Goal: Task Accomplishment & Management: Manage account settings

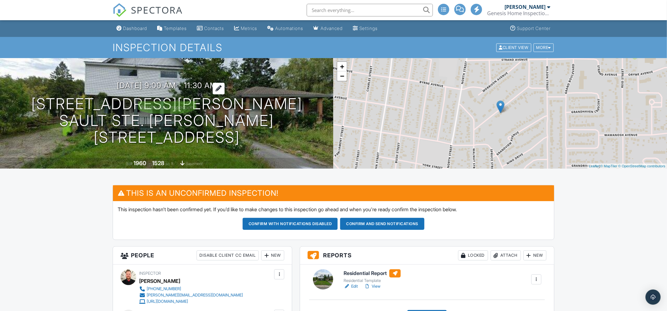
click at [225, 94] on div at bounding box center [219, 89] width 12 height 12
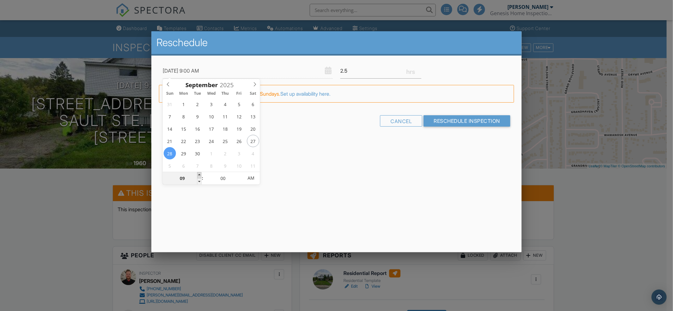
type input "28/09/2025 10:00 AM"
type input "10"
click at [200, 173] on span at bounding box center [199, 175] width 4 height 6
type input "28/09/2025 11:00 AM"
type input "11"
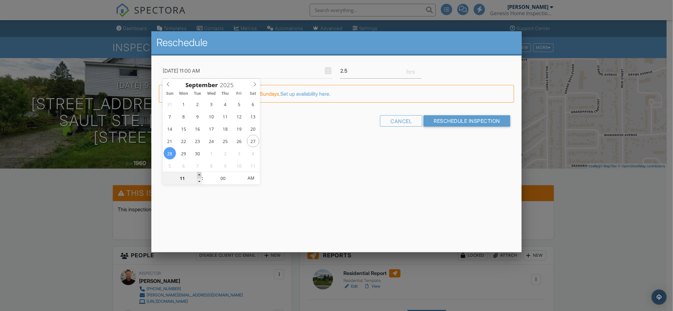
click at [200, 173] on span at bounding box center [199, 175] width 4 height 6
type input "28/09/2025 12:00 PM"
type input "12"
click at [200, 173] on span at bounding box center [199, 175] width 4 height 6
type input "28/09/2025 1:00 PM"
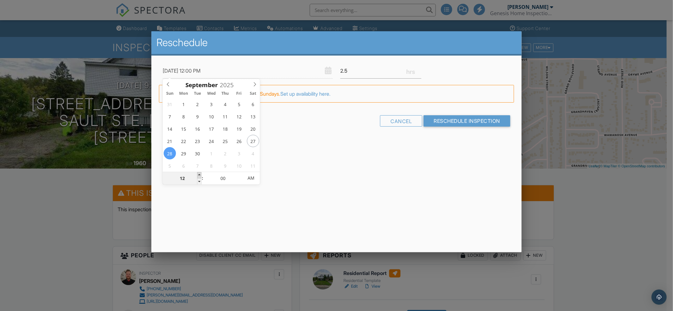
type input "01"
click at [200, 173] on span at bounding box center [199, 175] width 4 height 6
type input "28/09/2025 2:00 PM"
type input "02"
click at [200, 173] on span at bounding box center [199, 175] width 4 height 6
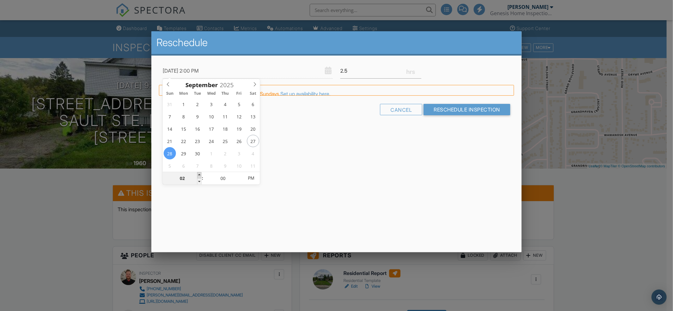
type input "[DATE] 3:00 PM"
type input "03"
click at [200, 173] on span at bounding box center [199, 175] width 4 height 6
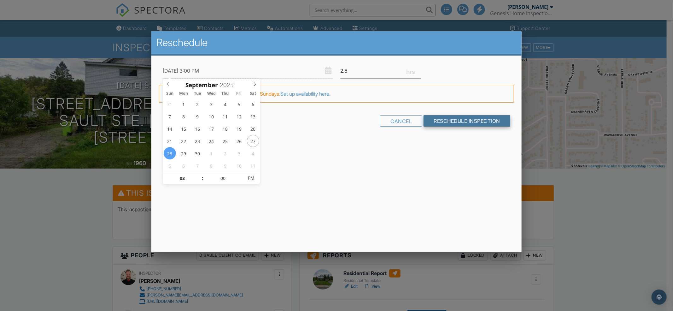
click at [432, 122] on input "Reschedule Inspection" at bounding box center [467, 120] width 87 height 11
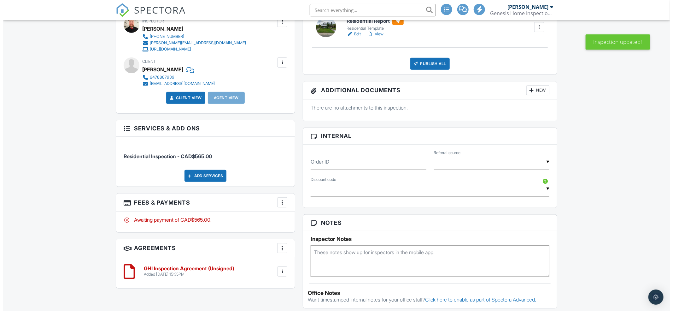
scroll to position [294, 0]
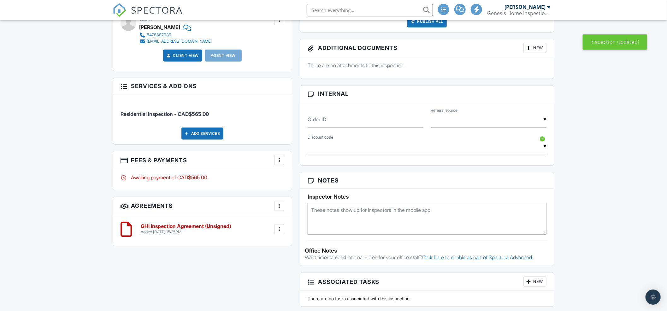
click at [280, 162] on div at bounding box center [279, 160] width 6 height 6
click at [289, 180] on li "Edit Fees & Payments" at bounding box center [311, 179] width 66 height 16
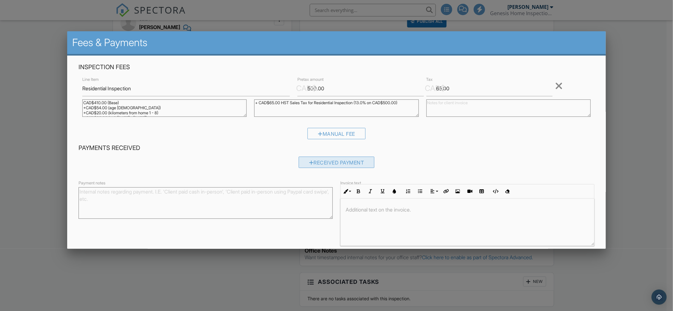
click at [299, 159] on div "Received Payment" at bounding box center [337, 161] width 76 height 11
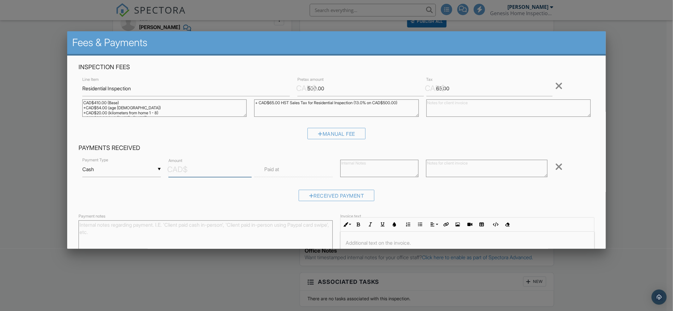
click at [206, 171] on input "Amount" at bounding box center [210, 169] width 84 height 15
type input "250"
click at [266, 170] on label "Paid at" at bounding box center [271, 169] width 15 height 7
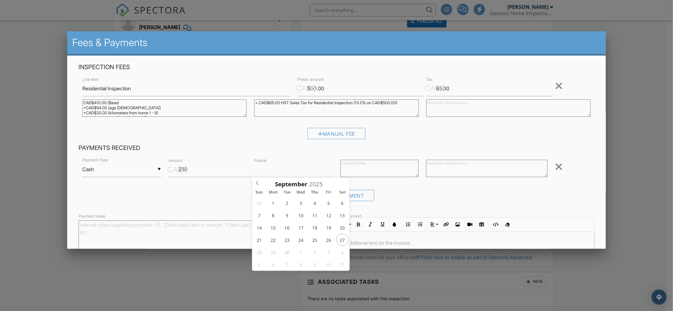
click at [286, 175] on input "text" at bounding box center [293, 169] width 79 height 15
type input "18/09/2025 12:00 PM"
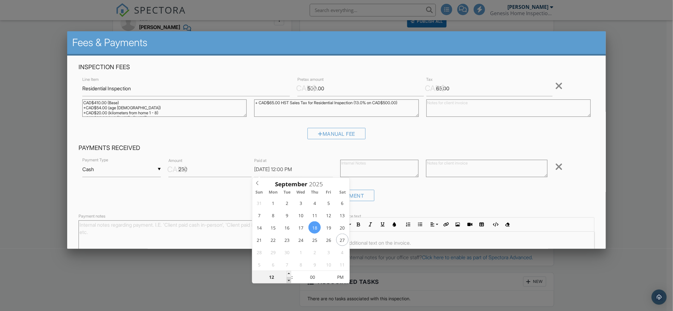
type input "11"
type input "18/09/2025 11:00 AM"
click at [287, 279] on span at bounding box center [289, 280] width 4 height 6
type input "10"
type input "18/09/2025 10:00 AM"
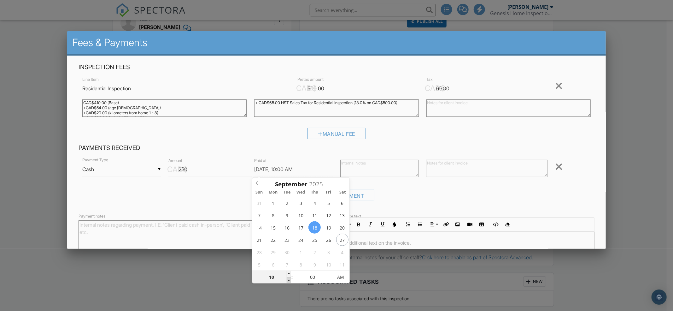
click at [287, 279] on span at bounding box center [289, 280] width 4 height 6
type input "09"
type input "18/09/2025 9:00 AM"
click at [290, 279] on span at bounding box center [289, 280] width 4 height 6
type input "05"
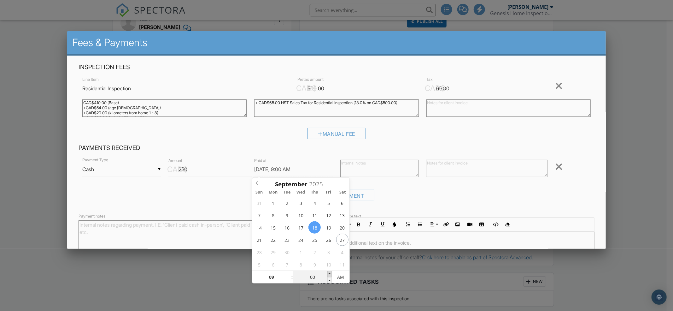
type input "18/09/2025 9:05 AM"
click at [329, 273] on span at bounding box center [329, 274] width 4 height 6
type input "10"
type input "18/09/2025 9:10 AM"
click at [329, 273] on span at bounding box center [329, 274] width 4 height 6
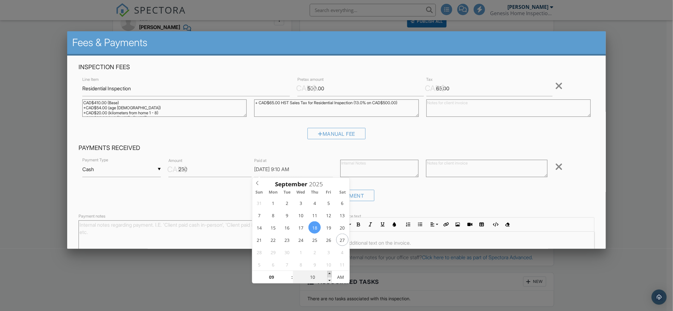
type input "15"
type input "18/09/2025 9:15 AM"
click at [329, 273] on span at bounding box center [329, 274] width 4 height 6
type input "20"
type input "18/09/2025 9:20 AM"
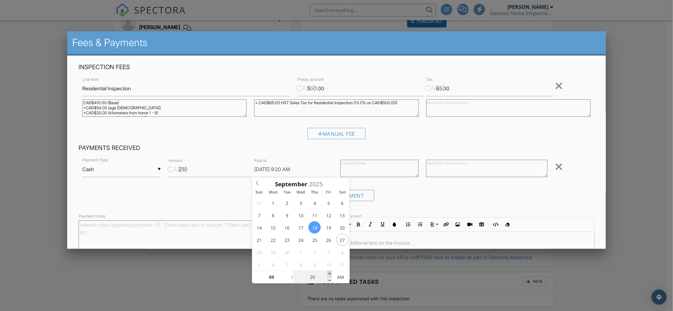
click at [329, 273] on span at bounding box center [329, 274] width 4 height 6
type input "25"
type input "18/09/2025 9:25 AM"
click at [329, 273] on span at bounding box center [329, 274] width 4 height 6
type input "30"
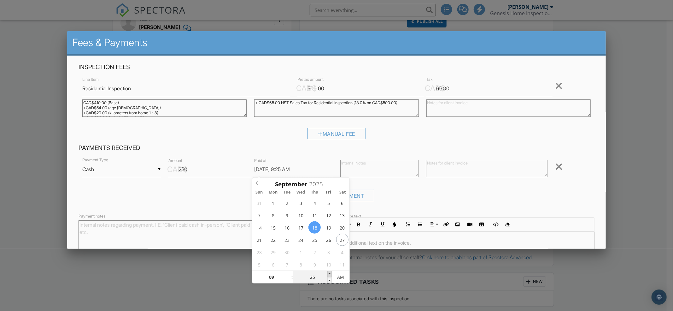
type input "18/09/2025 9:30 AM"
click at [329, 273] on span at bounding box center [329, 274] width 4 height 6
type input "35"
type input "18/09/2025 9:35 AM"
click at [329, 273] on span at bounding box center [329, 274] width 4 height 6
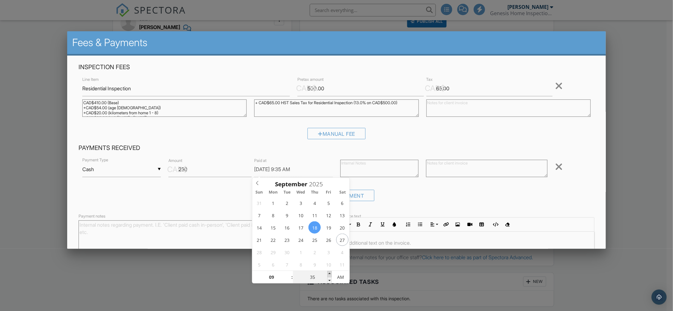
type input "40"
type input "18/09/2025 9:40 AM"
click at [329, 273] on span at bounding box center [329, 274] width 4 height 6
type input "45"
type input "18/09/2025 9:45 AM"
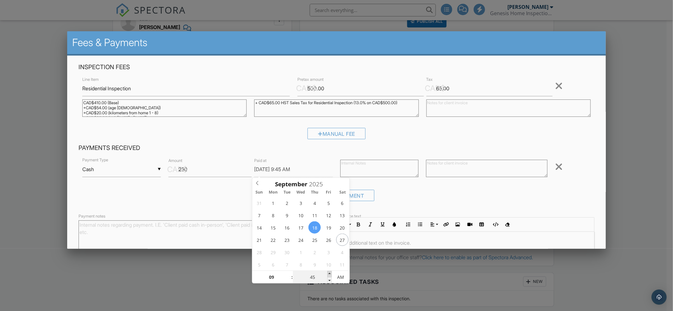
click at [329, 273] on span at bounding box center [329, 274] width 4 height 6
type input "50"
type input "[DATE] 9:50 AM"
click at [329, 273] on span at bounding box center [329, 274] width 4 height 6
click at [574, 122] on div "Inspection Fees Line Item Residential Inspection CAD$ Pretax amount 500.00 CAD$…" at bounding box center [336, 103] width 523 height 81
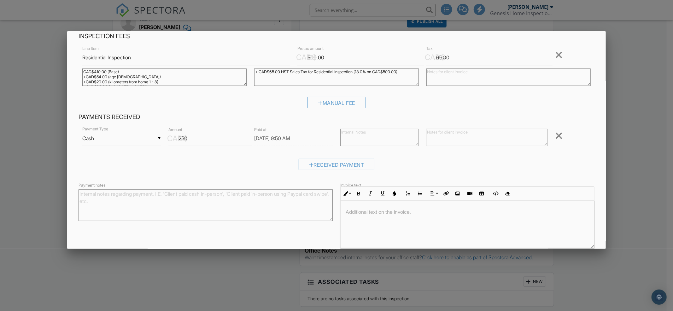
scroll to position [60, 0]
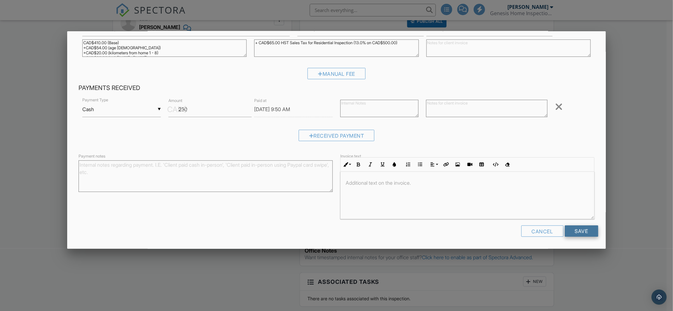
click at [570, 232] on input "Save" at bounding box center [581, 230] width 33 height 11
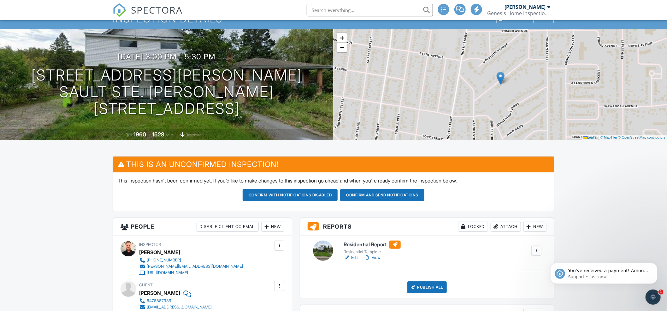
scroll to position [84, 0]
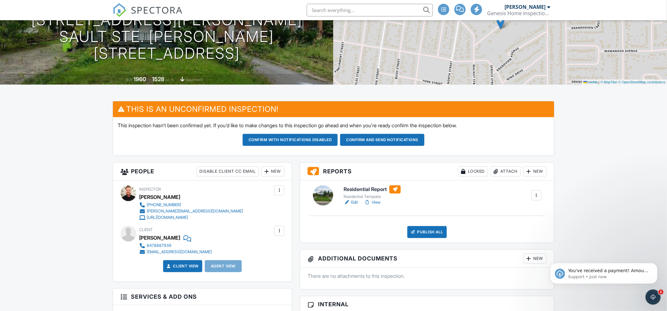
click at [369, 139] on button "Confirm and send notifications" at bounding box center [382, 140] width 84 height 12
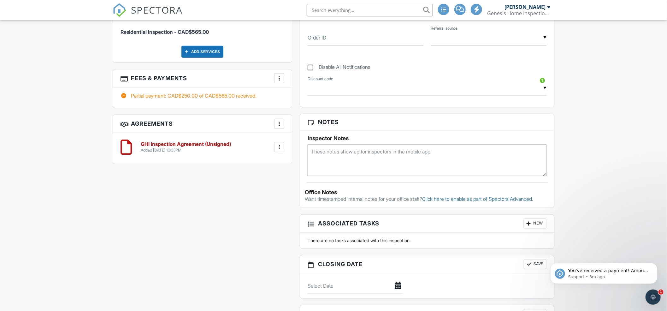
scroll to position [294, 0]
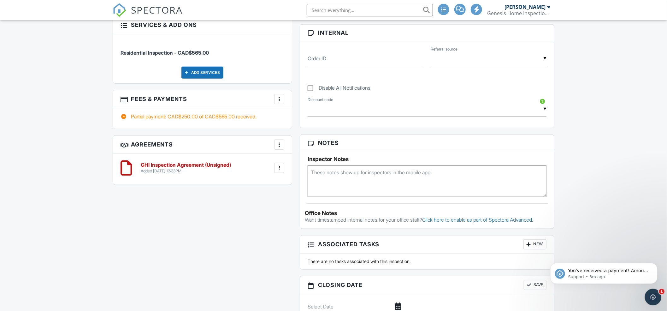
click at [649, 292] on div "Open Intercom Messenger" at bounding box center [652, 296] width 21 height 21
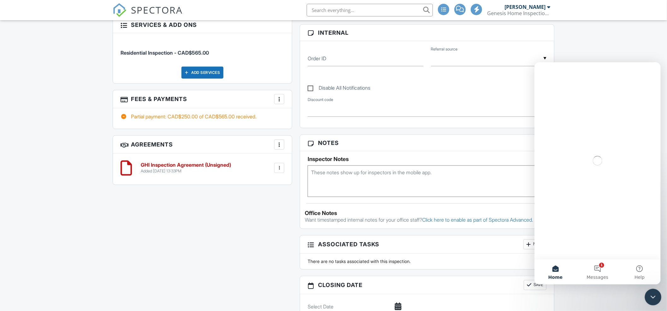
scroll to position [0, 0]
click at [599, 268] on button "1 Messages" at bounding box center [597, 271] width 42 height 25
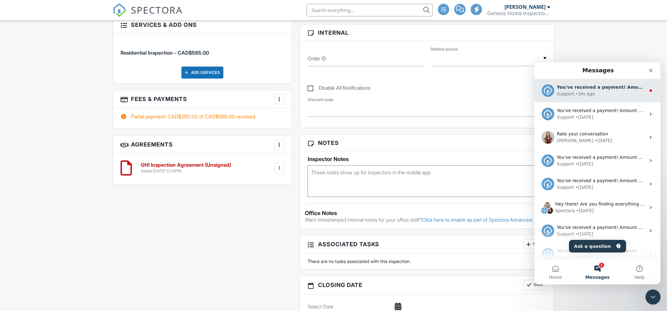
click at [584, 92] on div "• 3m ago" at bounding box center [584, 93] width 19 height 7
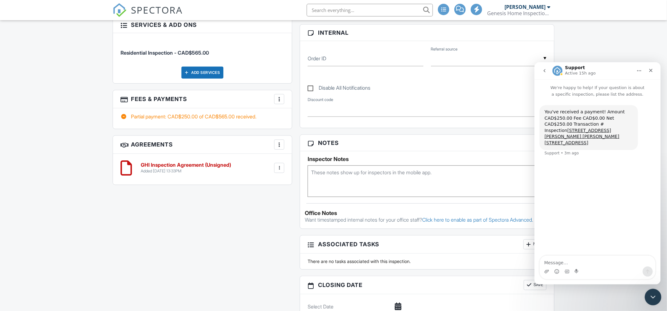
click at [651, 298] on icon "Close Intercom Messenger" at bounding box center [652, 296] width 8 height 8
